Goal: Transaction & Acquisition: Book appointment/travel/reservation

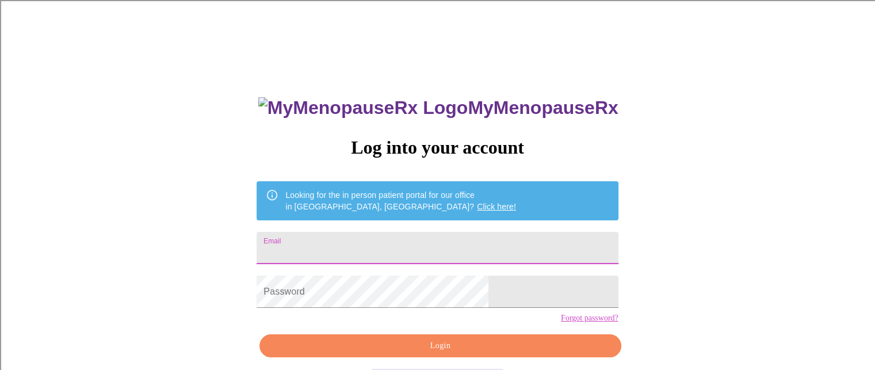
click at [370, 252] on input "Email" at bounding box center [436, 248] width 361 height 32
type input "[PERSON_NAME][EMAIL_ADDRESS][DOMAIN_NAME]"
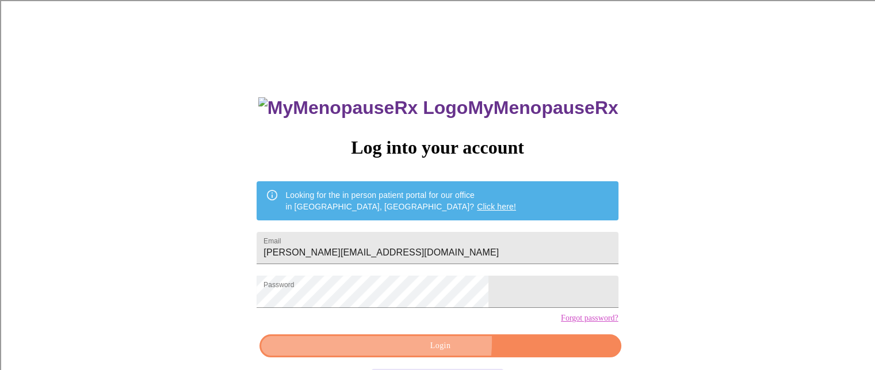
click at [400, 353] on span "Login" at bounding box center [440, 346] width 335 height 14
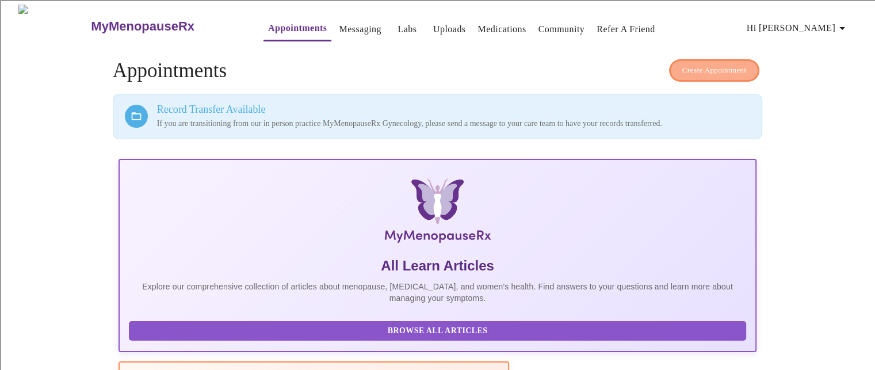
click at [711, 64] on span "Create Appointment" at bounding box center [714, 70] width 64 height 13
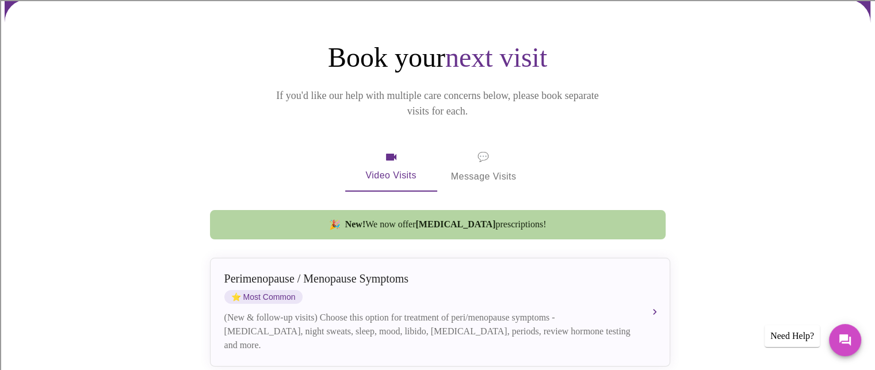
scroll to position [99, 0]
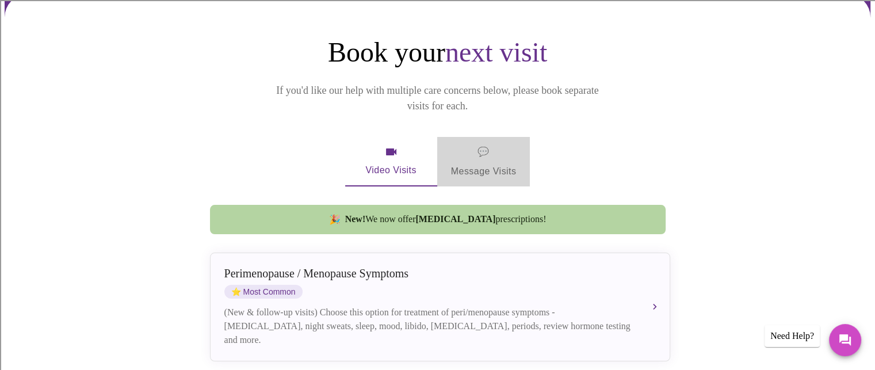
click at [499, 150] on span "💬 Message Visits" at bounding box center [484, 162] width 66 height 36
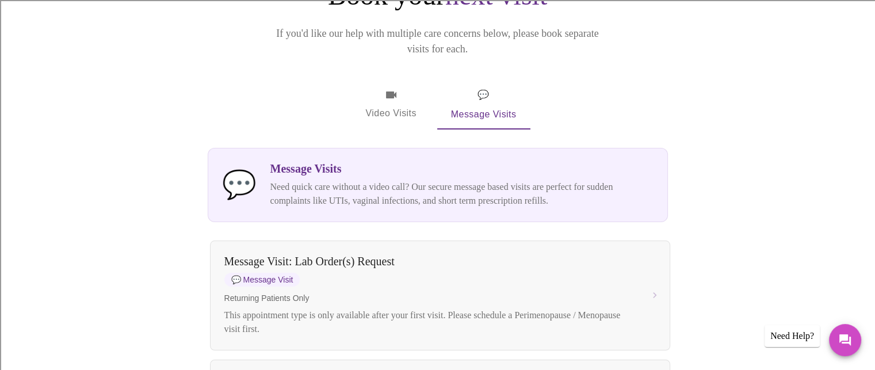
scroll to position [154, 0]
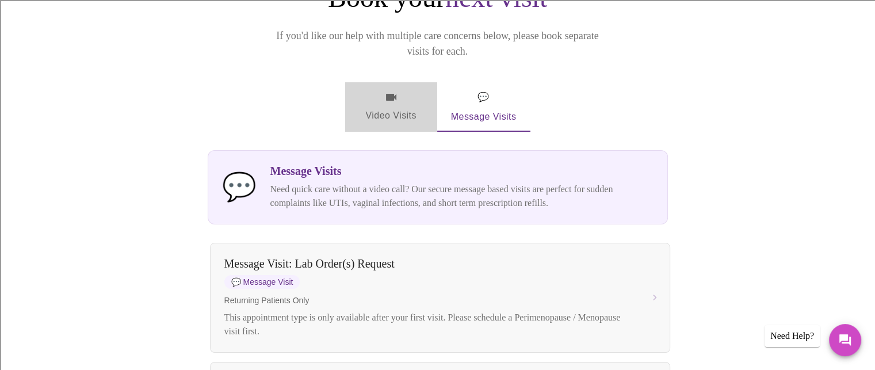
click at [382, 90] on span "Video Visits" at bounding box center [391, 106] width 64 height 33
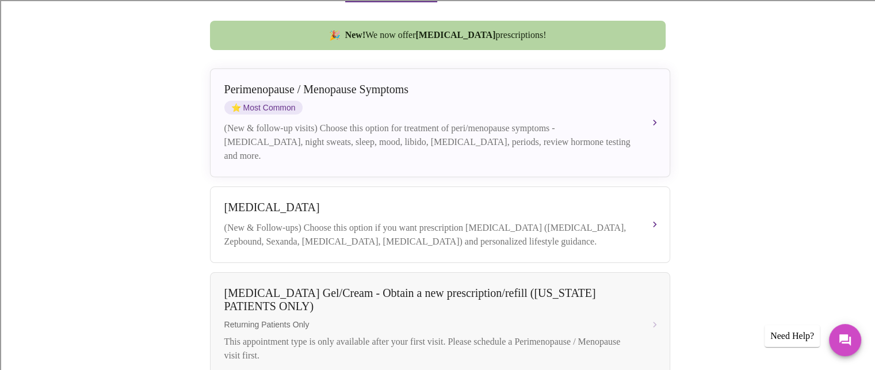
scroll to position [283, 0]
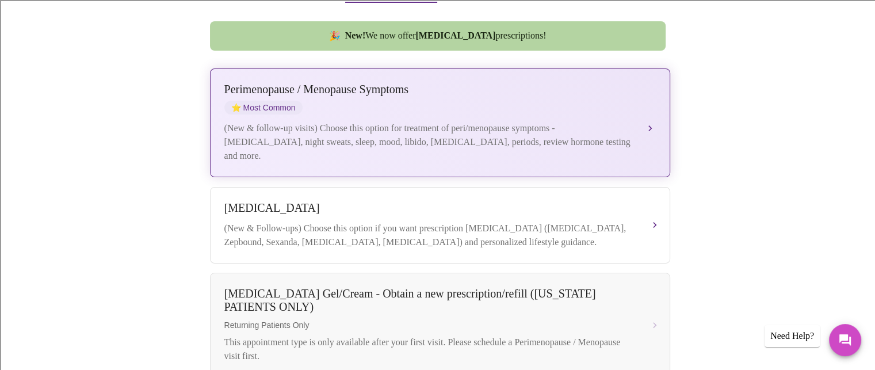
click at [340, 121] on div "(New & follow-up visits) Choose this option for treatment of peri/menopause sym…" at bounding box center [428, 141] width 408 height 41
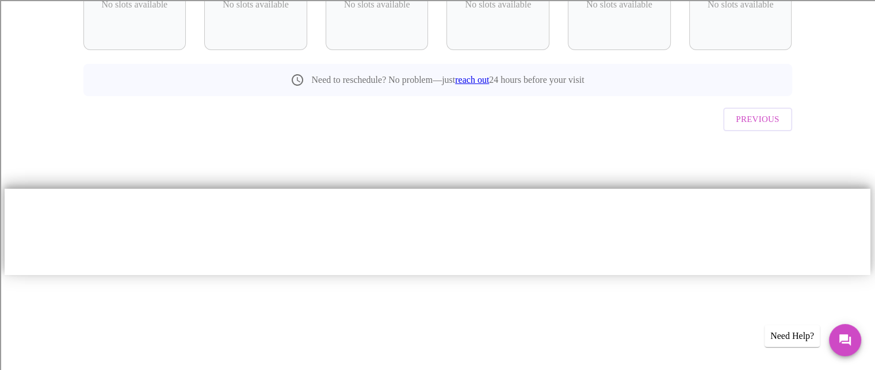
scroll to position [81, 0]
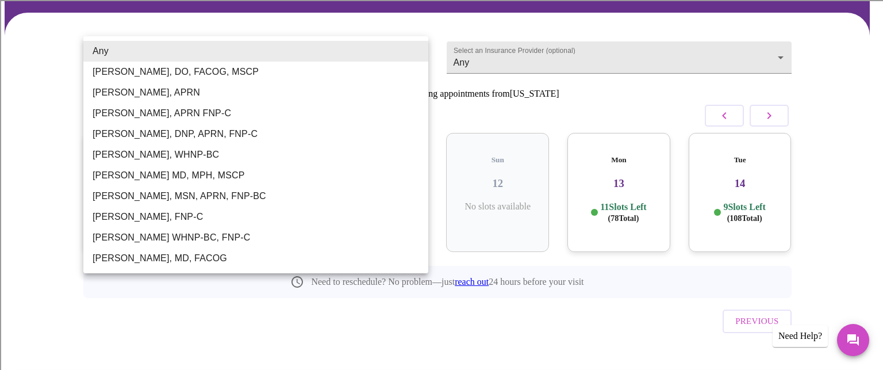
click at [415, 56] on body "MyMenopauseRx Appointments Messaging Labs Uploads Medications Community Refer a…" at bounding box center [442, 201] width 874 height 555
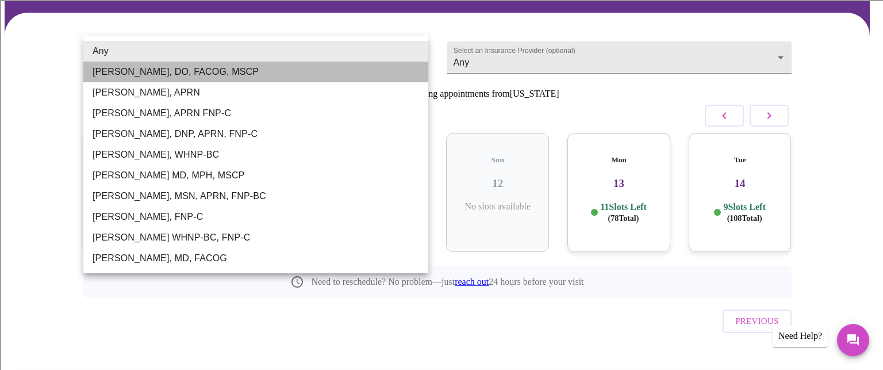
click at [386, 78] on li "[PERSON_NAME], DO, FACOG, MSCP" at bounding box center [255, 72] width 345 height 21
type input "[PERSON_NAME], DO, FACOG, MSCP"
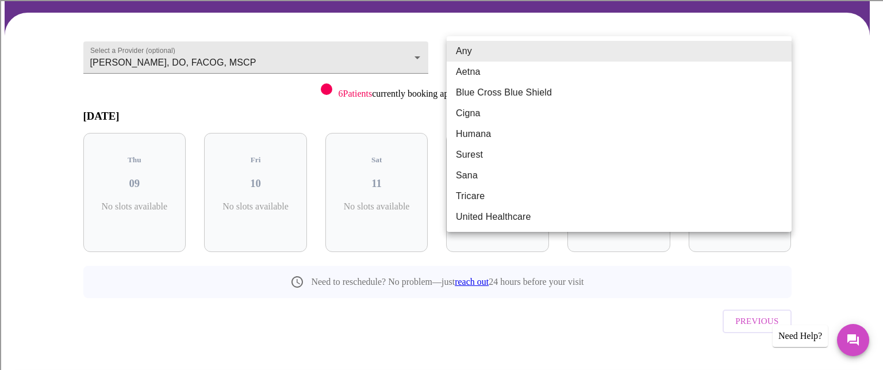
click at [492, 63] on body "MyMenopauseRx Appointments Messaging Labs Uploads Medications Community Refer a…" at bounding box center [442, 201] width 874 height 555
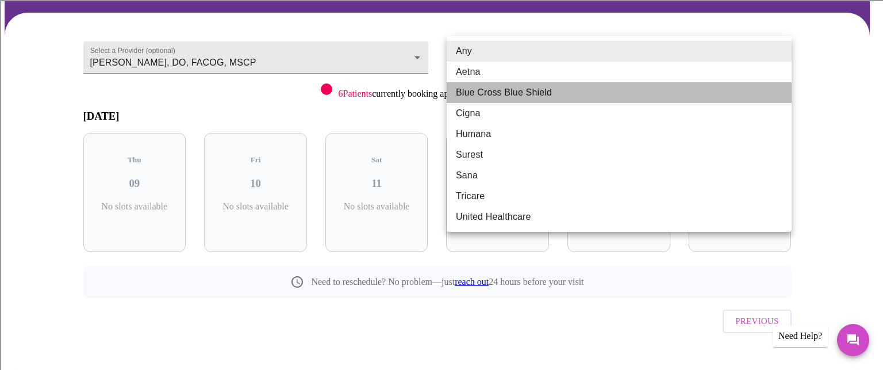
click at [485, 94] on li "Blue Cross Blue Shield" at bounding box center [619, 92] width 345 height 21
type input "Blue Cross Blue Shield"
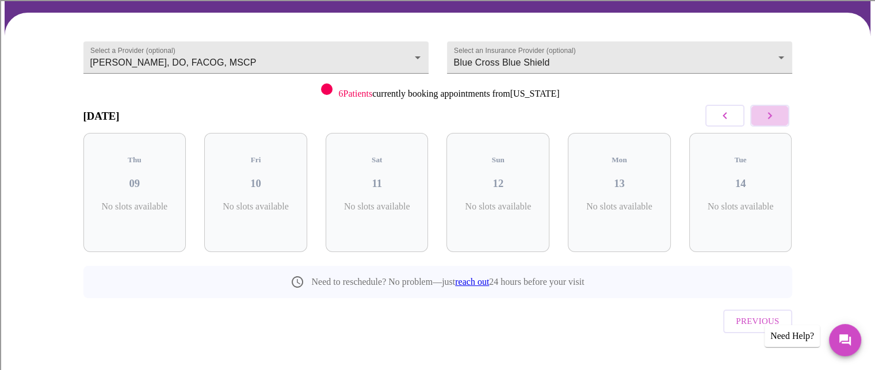
click at [774, 109] on icon "button" at bounding box center [769, 116] width 14 height 14
click at [766, 113] on icon "button" at bounding box center [769, 116] width 14 height 14
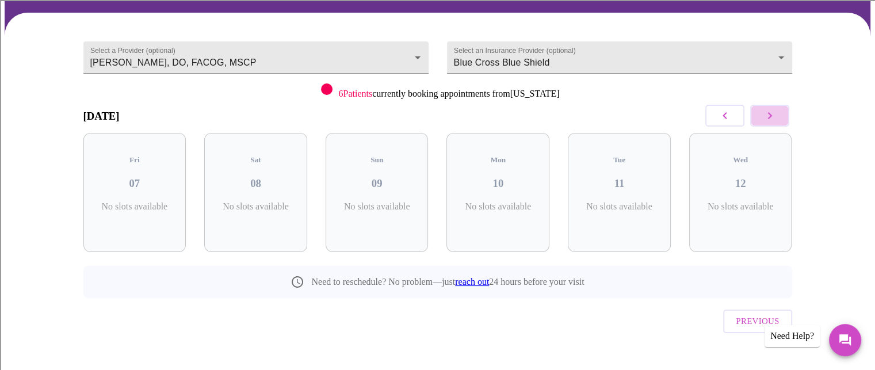
click at [766, 113] on icon "button" at bounding box center [769, 116] width 14 height 14
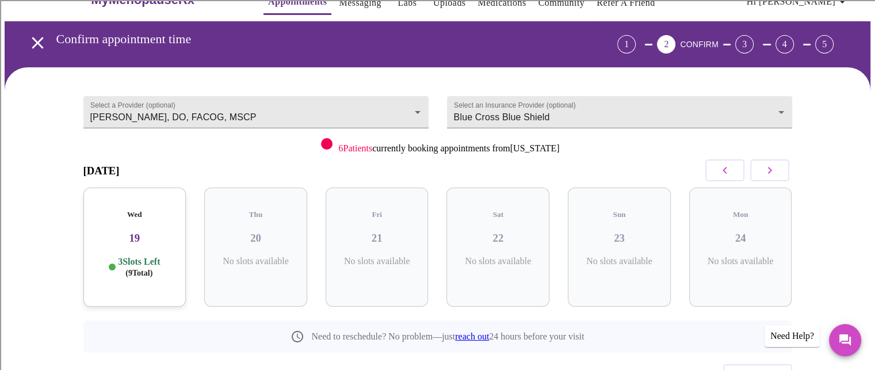
scroll to position [0, 0]
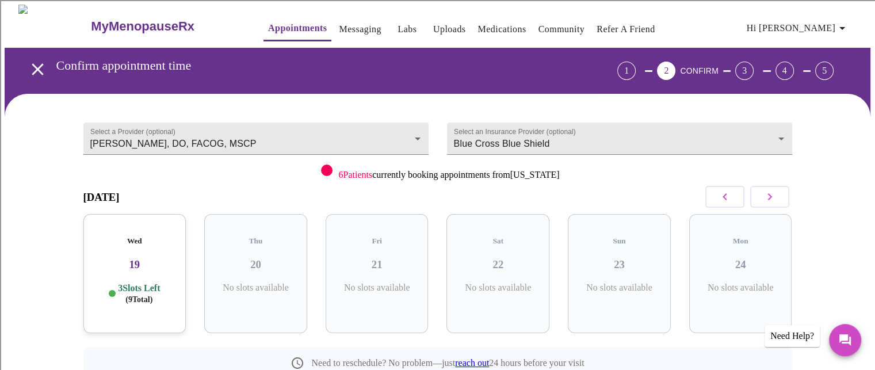
click at [765, 200] on icon "button" at bounding box center [769, 197] width 14 height 14
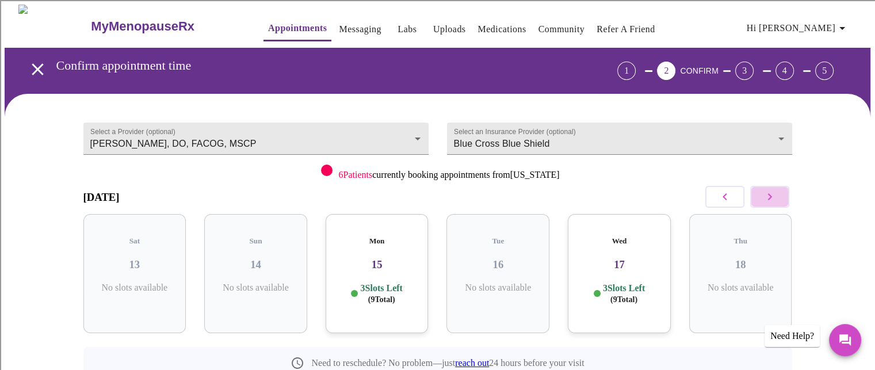
click at [765, 200] on icon "button" at bounding box center [769, 197] width 14 height 14
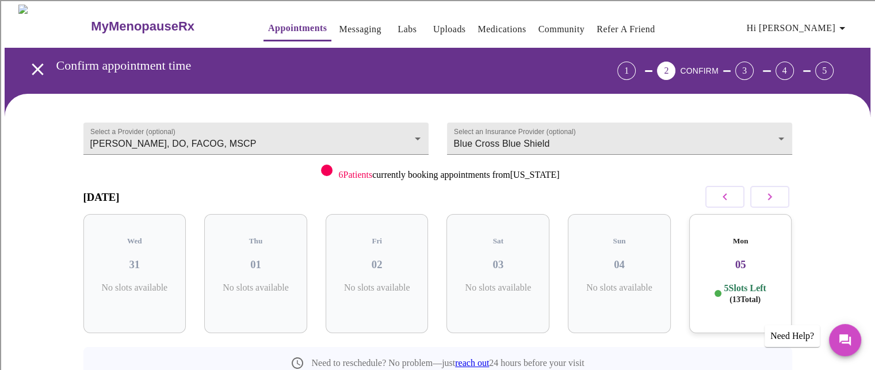
click at [765, 200] on icon "button" at bounding box center [769, 197] width 14 height 14
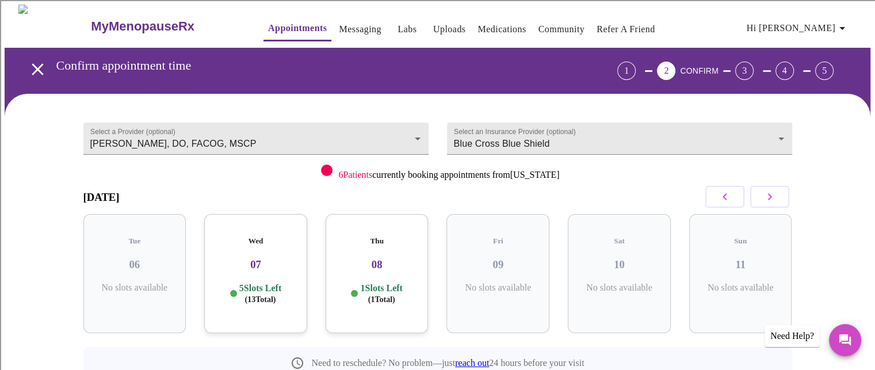
click at [398, 295] on div "Thu 08 1 Slots Left ( 1 Total)" at bounding box center [376, 273] width 103 height 119
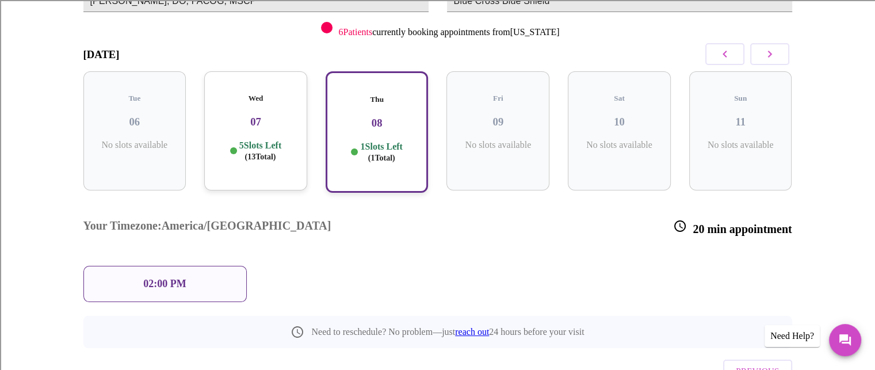
scroll to position [144, 0]
click at [201, 264] on div "02:00 PM" at bounding box center [164, 282] width 163 height 36
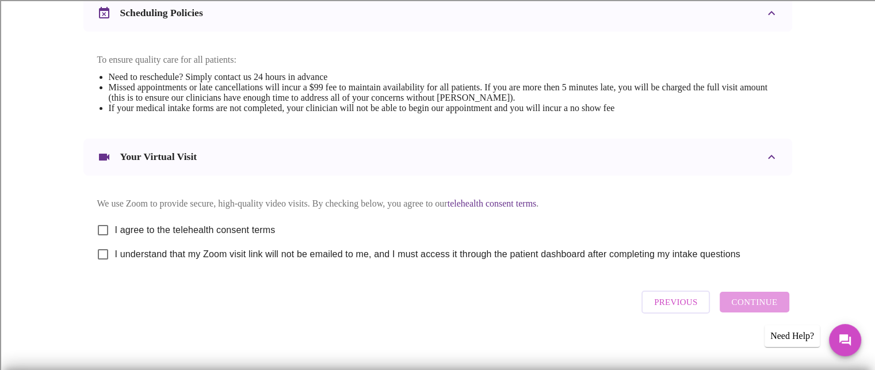
scroll to position [463, 0]
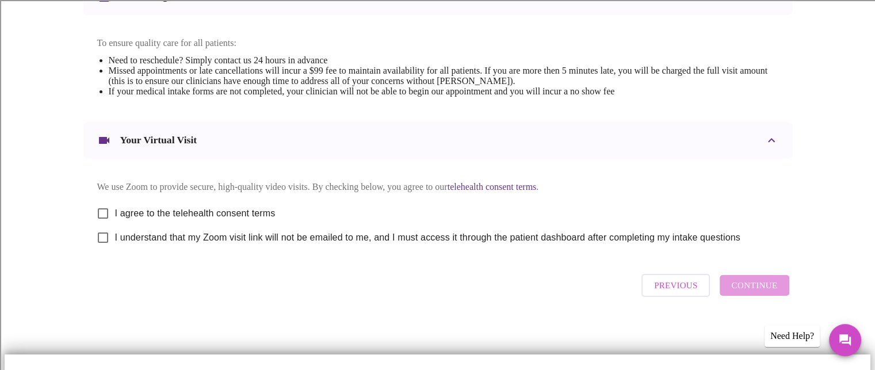
click at [102, 225] on input "I agree to the telehealth consent terms" at bounding box center [103, 213] width 24 height 24
checkbox input "true"
click at [105, 250] on input "I understand that my Zoom visit link will not be emailed to me, and I must acce…" at bounding box center [103, 237] width 24 height 24
checkbox input "true"
click at [737, 293] on span "Continue" at bounding box center [754, 285] width 46 height 15
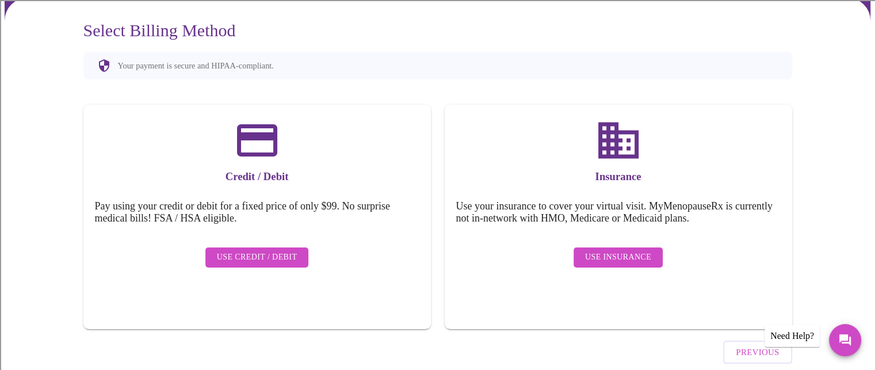
scroll to position [98, 0]
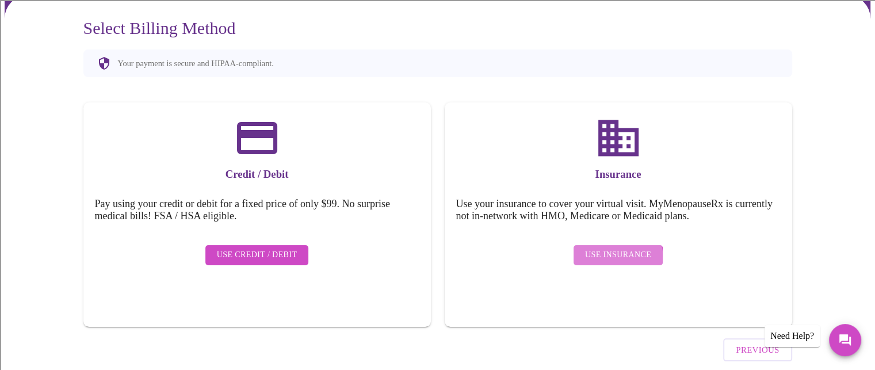
click at [606, 251] on span "Use Insurance" at bounding box center [618, 255] width 66 height 14
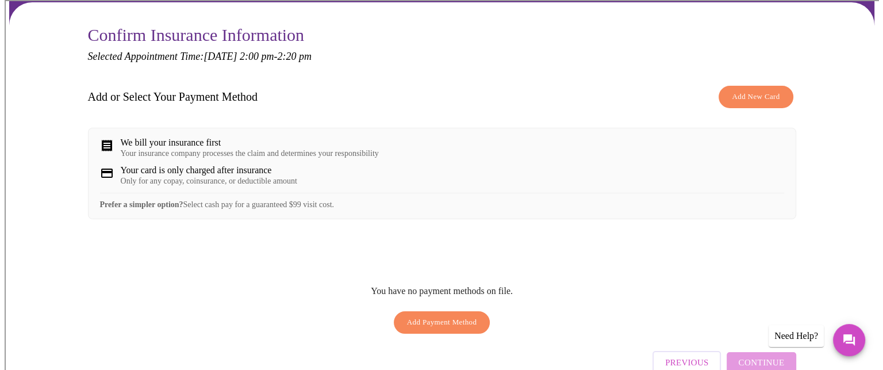
scroll to position [97, 0]
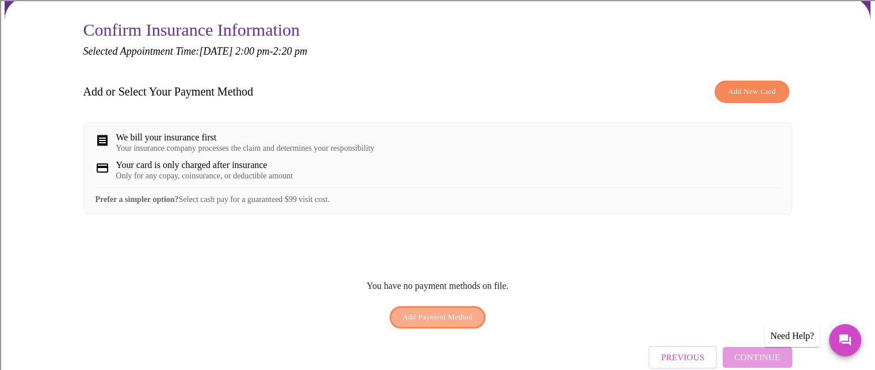
click at [446, 324] on span "Add Payment Method" at bounding box center [437, 316] width 70 height 13
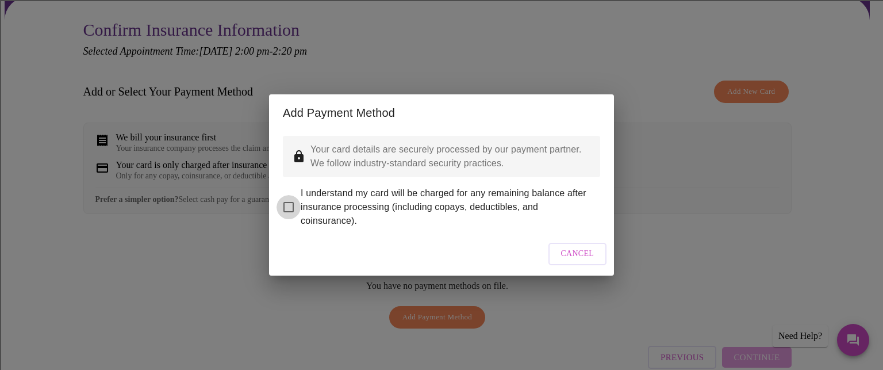
click at [300, 209] on input "I understand my card will be charged for any remaining balance after insurance …" at bounding box center [289, 207] width 24 height 24
checkbox input "true"
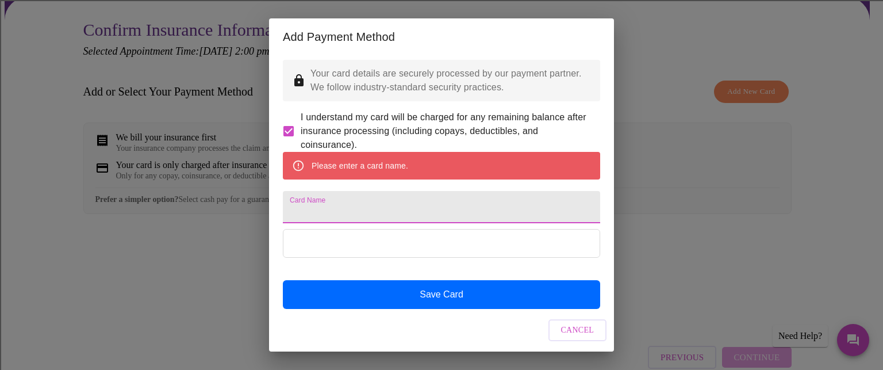
click at [388, 219] on input "Card Name" at bounding box center [441, 207] width 317 height 32
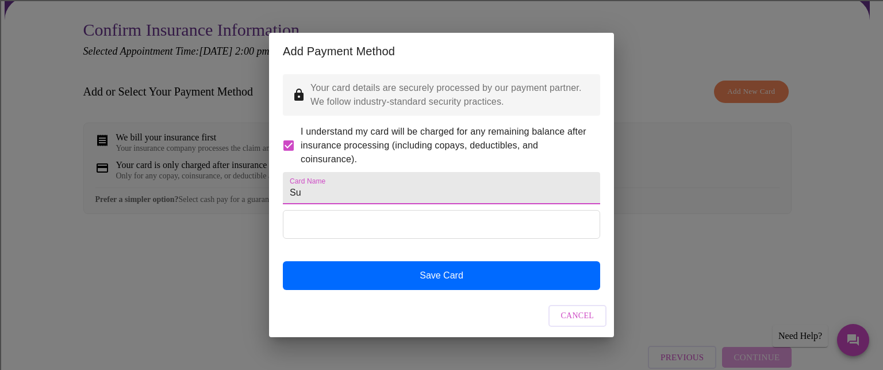
type input "S"
type input "[PERSON_NAME]"
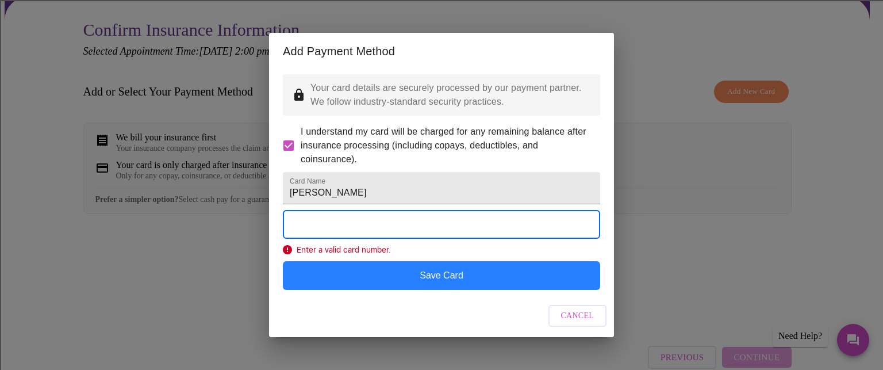
click at [398, 285] on button "Save Card" at bounding box center [441, 275] width 317 height 29
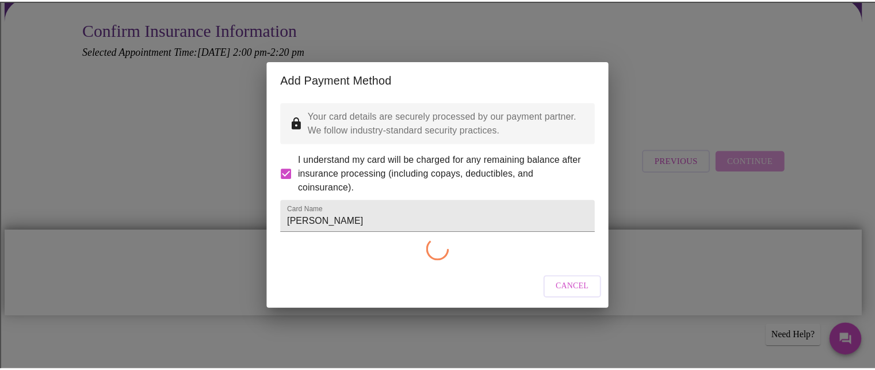
scroll to position [0, 0]
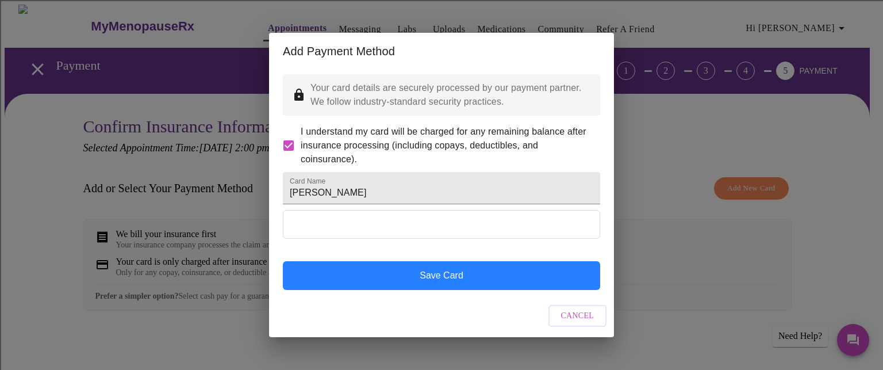
click at [443, 290] on button "Save Card" at bounding box center [441, 275] width 317 height 29
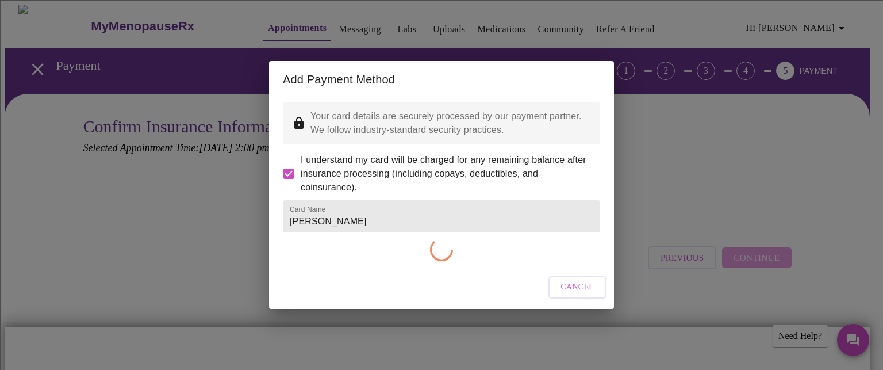
checkbox input "false"
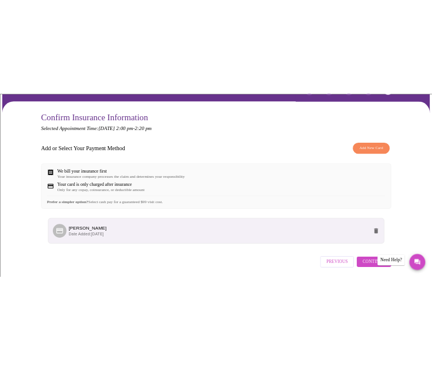
scroll to position [129, 0]
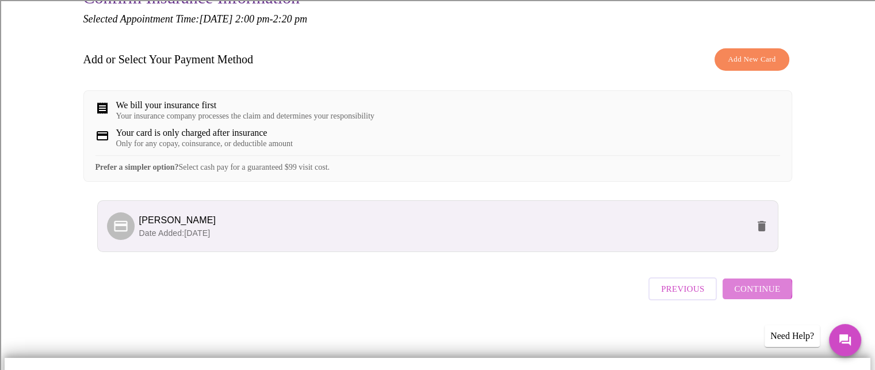
click at [757, 296] on span "Continue" at bounding box center [757, 288] width 46 height 15
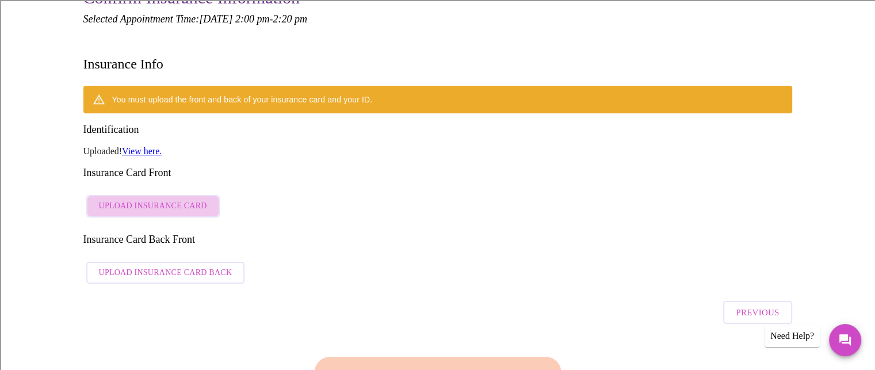
click at [184, 199] on span "Upload Insurance Card" at bounding box center [153, 206] width 108 height 14
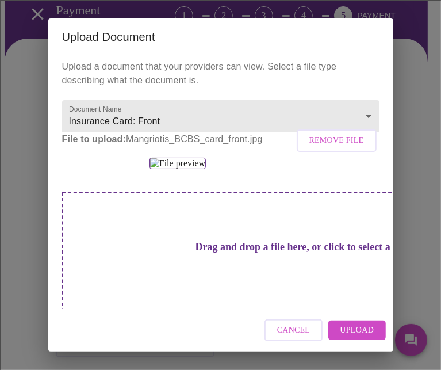
click at [356, 334] on span "Upload" at bounding box center [357, 330] width 34 height 14
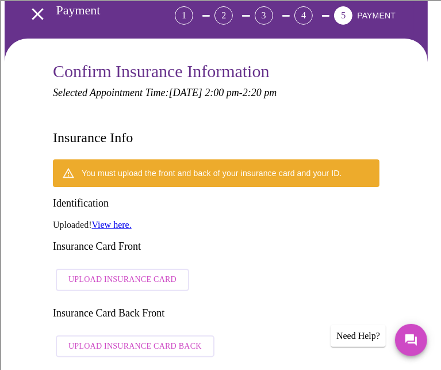
click at [364, 316] on div "Cancel Upload" at bounding box center [220, 330] width 345 height 43
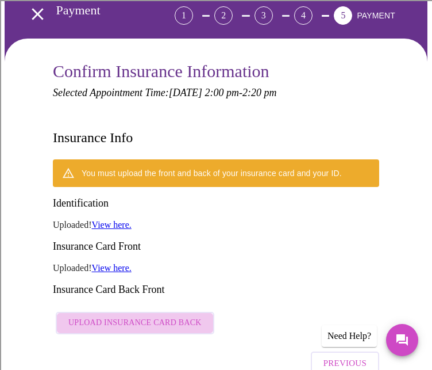
click at [162, 316] on span "Upload Insurance Card Back" at bounding box center [134, 323] width 133 height 14
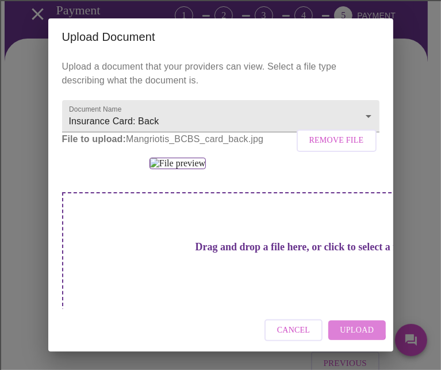
click at [351, 328] on span "Upload" at bounding box center [357, 330] width 34 height 14
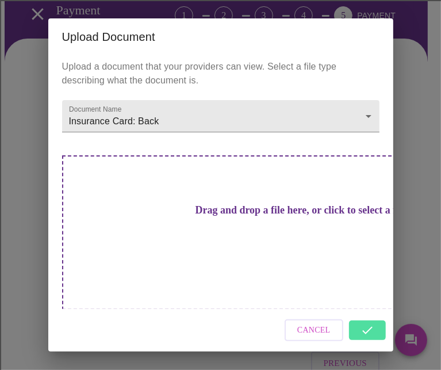
click at [366, 315] on div "Cancel" at bounding box center [220, 330] width 345 height 43
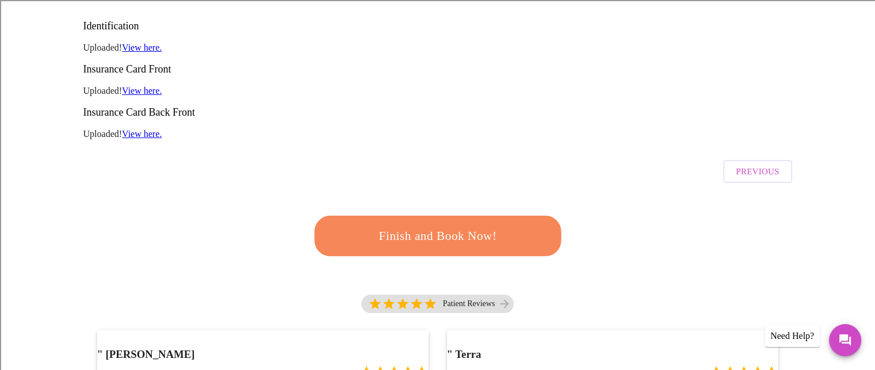
scroll to position [191, 0]
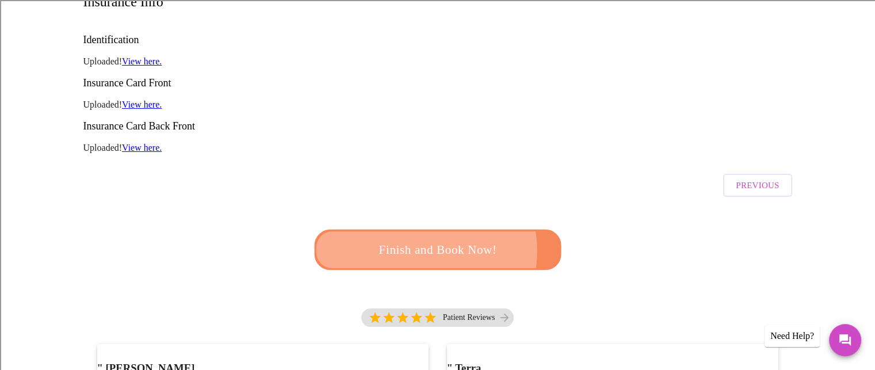
click at [414, 239] on span "Finish and Book Now!" at bounding box center [437, 250] width 220 height 22
